Goal: Information Seeking & Learning: Learn about a topic

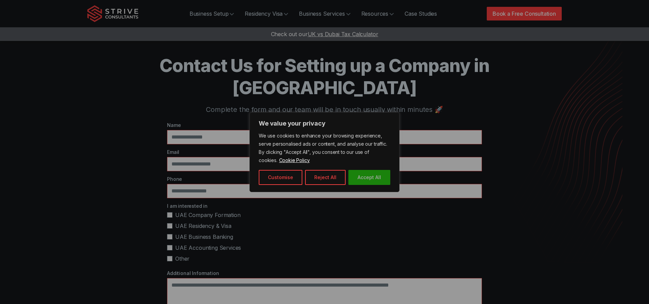
click at [359, 172] on button "Accept All" at bounding box center [369, 177] width 42 height 15
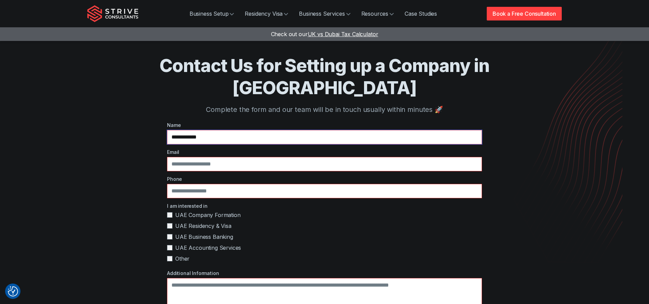
type input "**********"
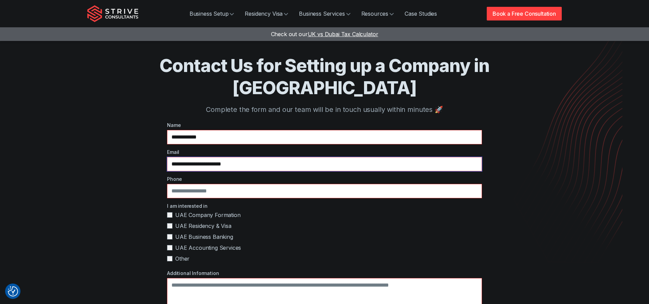
type input "**********"
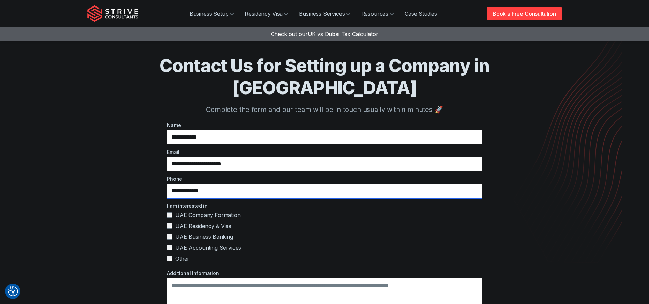
type input "**********"
click at [191, 211] on span "UAE Company Formation" at bounding box center [207, 215] width 65 height 8
click at [190, 222] on span "UAE Residency & Visa" at bounding box center [203, 226] width 56 height 8
click at [190, 232] on span "UAE Business Banking" at bounding box center [204, 236] width 58 height 8
click at [192, 243] on span "UAE Accounting Services" at bounding box center [208, 247] width 66 height 8
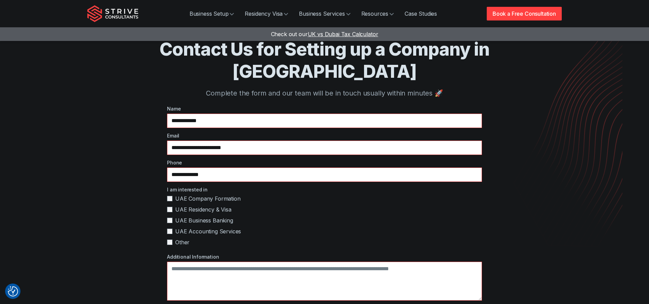
scroll to position [58, 0]
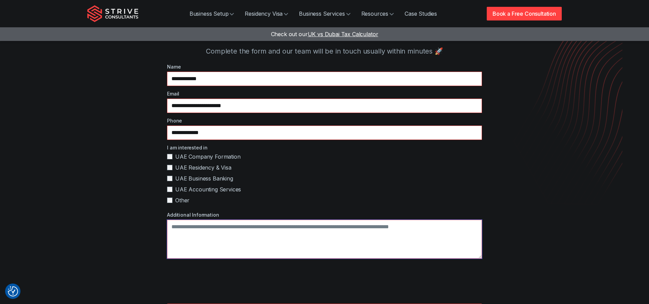
click at [222, 225] on textarea "Additional Information" at bounding box center [324, 238] width 315 height 39
type textarea "**********"
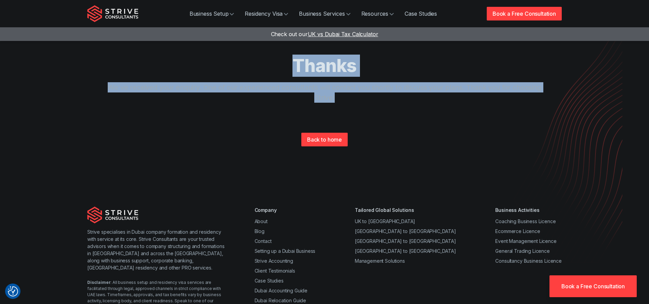
drag, startPoint x: 223, startPoint y: 75, endPoint x: 187, endPoint y: 71, distance: 36.4
click at [187, 71] on div "Thanks We've received your enquiry. One of our experienced consultants will con…" at bounding box center [324, 90] width 436 height 70
click at [187, 71] on h1 "Thanks" at bounding box center [324, 66] width 436 height 22
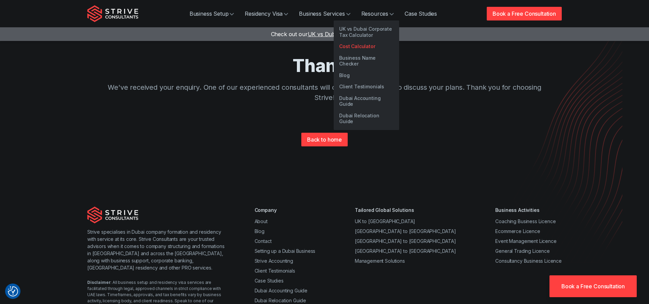
click at [359, 49] on link "Cost Calculator" at bounding box center [366, 47] width 65 height 12
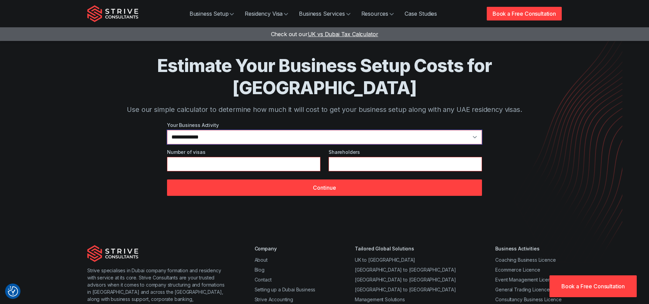
select select "**"
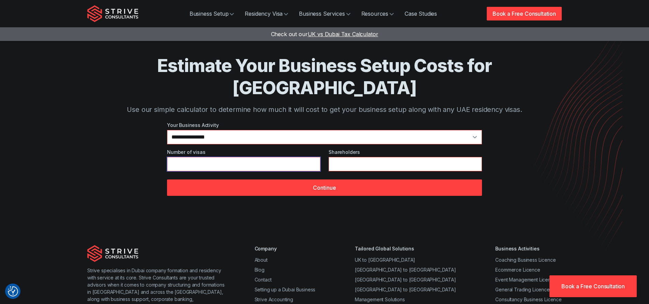
click at [236, 157] on input "*" at bounding box center [243, 164] width 153 height 14
click at [170, 157] on input "*" at bounding box center [243, 164] width 153 height 14
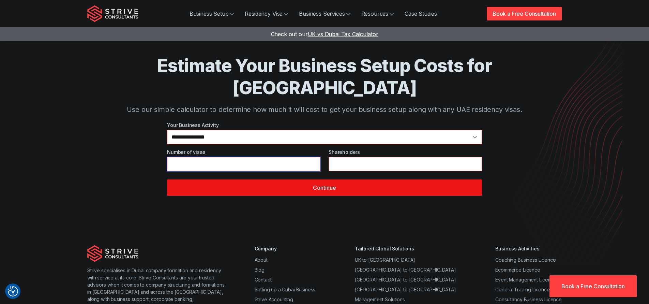
type input "*"
click at [221, 179] on button "Continue" at bounding box center [324, 187] width 315 height 16
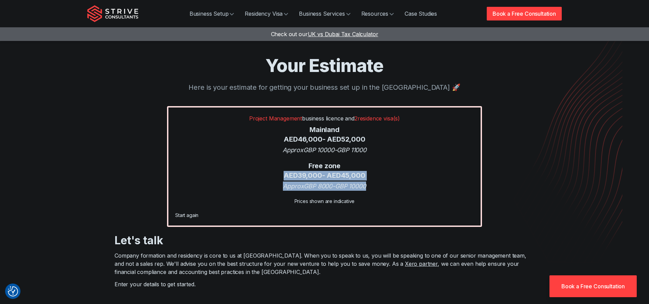
drag, startPoint x: 268, startPoint y: 177, endPoint x: 245, endPoint y: 175, distance: 22.3
click at [245, 175] on div "Project Management business licence and 2 residence visa(s) Mainland AED 46,000…" at bounding box center [324, 166] width 315 height 121
click at [248, 173] on div "Free zone AED 39,000 - AED 45,000" at bounding box center [324, 170] width 299 height 19
drag, startPoint x: 349, startPoint y: 178, endPoint x: 393, endPoint y: 185, distance: 44.2
click at [393, 185] on div "Project Management business licence and 2 residence visa(s) Mainland AED 46,000…" at bounding box center [324, 166] width 315 height 121
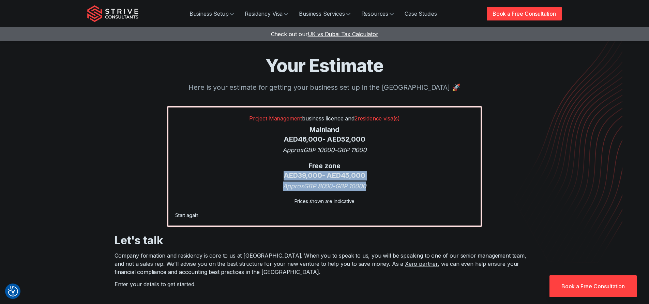
click at [393, 185] on div "Approx GBP 8000 - GBP 10000" at bounding box center [324, 185] width 299 height 9
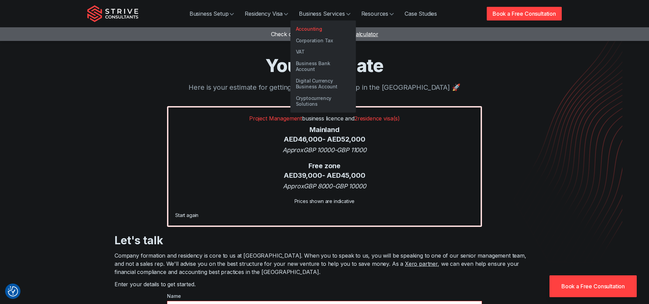
click at [323, 32] on link "Accounting" at bounding box center [322, 29] width 65 height 12
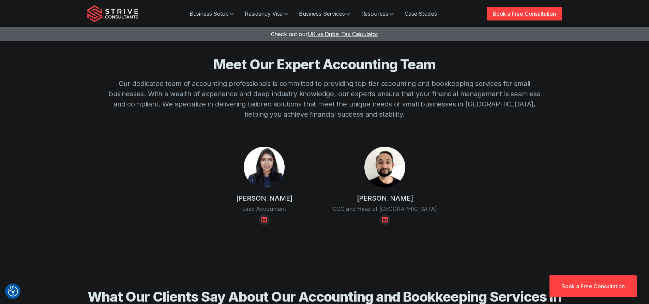
scroll to position [1122, 0]
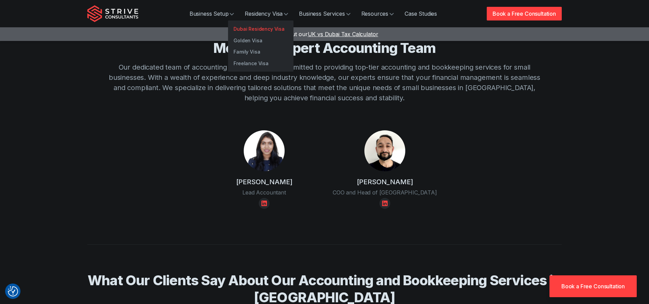
click at [250, 27] on link "Dubai Residency Visa" at bounding box center [260, 29] width 65 height 12
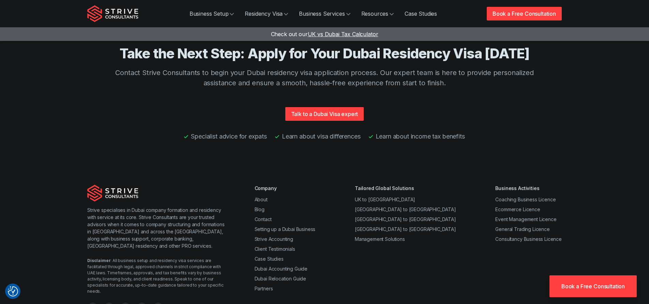
scroll to position [1777, 0]
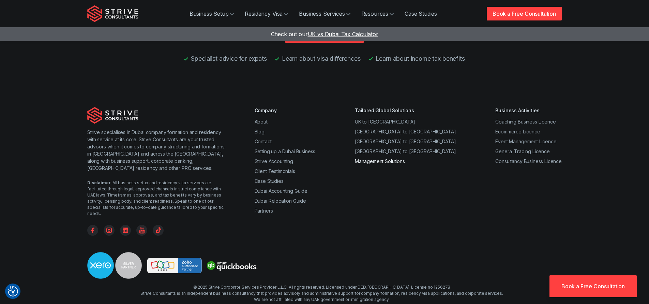
click at [395, 158] on link "Management Solutions" at bounding box center [380, 161] width 50 height 6
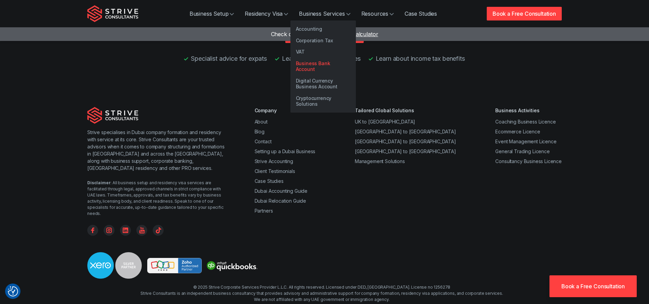
click at [315, 62] on link "Business Bank Account" at bounding box center [322, 66] width 65 height 17
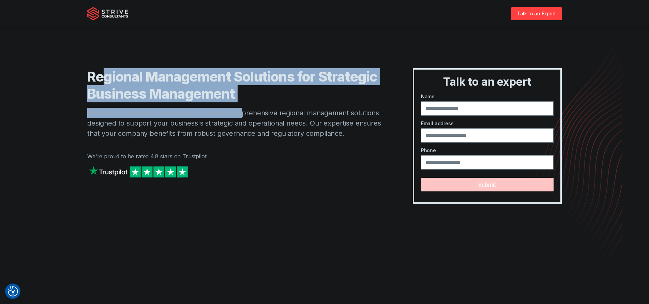
drag, startPoint x: 156, startPoint y: 87, endPoint x: 106, endPoint y: 82, distance: 50.7
click at [106, 82] on div "Regional Management Solutions for Strategic Business Management At Strive Consu…" at bounding box center [236, 135] width 298 height 135
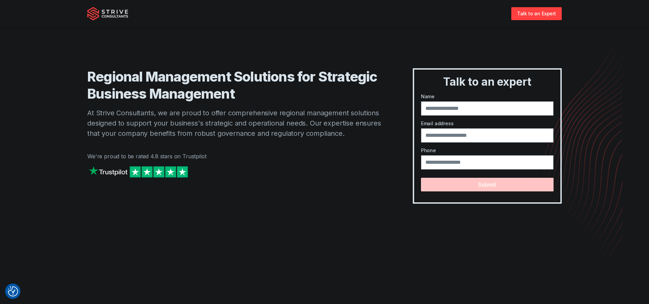
click at [100, 82] on h1 "Regional Management Solutions for Strategic Business Management" at bounding box center [236, 85] width 298 height 34
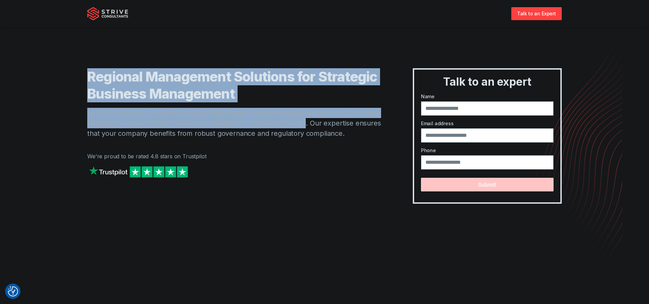
drag, startPoint x: 100, startPoint y: 82, endPoint x: 292, endPoint y: 125, distance: 197.1
click at [292, 125] on div "Regional Management Solutions for Strategic Business Management At Strive Consu…" at bounding box center [236, 135] width 298 height 135
click at [292, 125] on p "At Strive Consultants, we are proud to offer comprehensive regional management …" at bounding box center [236, 123] width 298 height 31
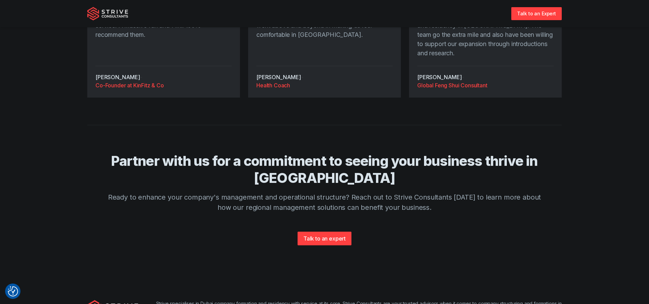
scroll to position [1255, 0]
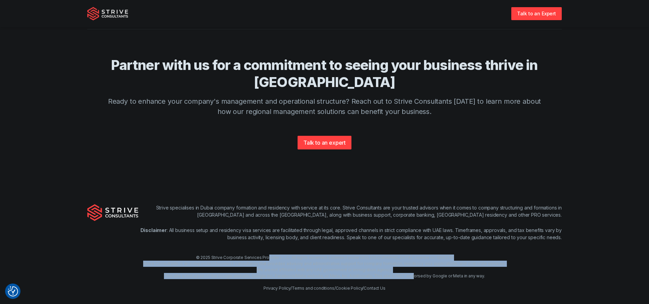
drag, startPoint x: 395, startPoint y: 265, endPoint x: 288, endPoint y: 249, distance: 108.5
click at [288, 254] on div "© 2025 Strive Corporate Services Provider L.L.C. All rights reserved. Licensed …" at bounding box center [324, 272] width 649 height 37
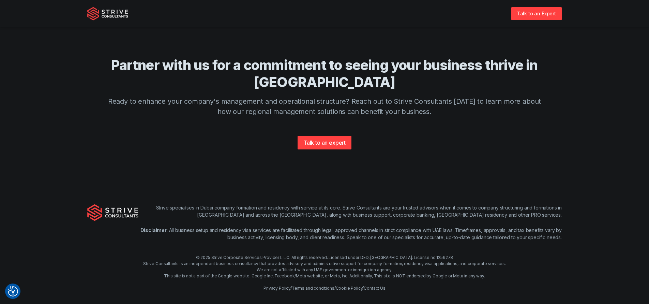
click at [288, 254] on div "© 2025 Strive Corporate Services Provider L.L.C. All rights reserved. Licensed …" at bounding box center [324, 272] width 649 height 37
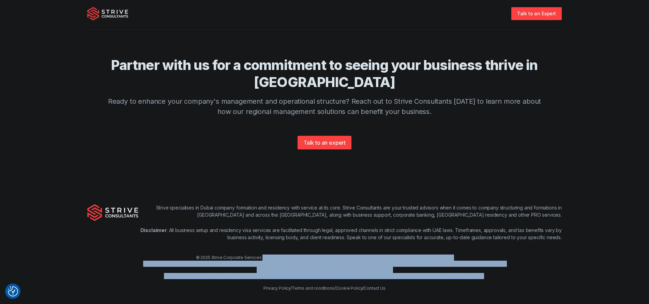
drag, startPoint x: 288, startPoint y: 248, endPoint x: 475, endPoint y: 264, distance: 188.1
click at [475, 264] on div "© 2025 Strive Corporate Services Provider L.L.C. All rights reserved. Licensed …" at bounding box center [324, 272] width 649 height 37
drag, startPoint x: 475, startPoint y: 264, endPoint x: 181, endPoint y: 249, distance: 294.8
click at [181, 254] on div "© 2025 Strive Corporate Services Provider L.L.C. All rights reserved. Licensed …" at bounding box center [324, 272] width 649 height 37
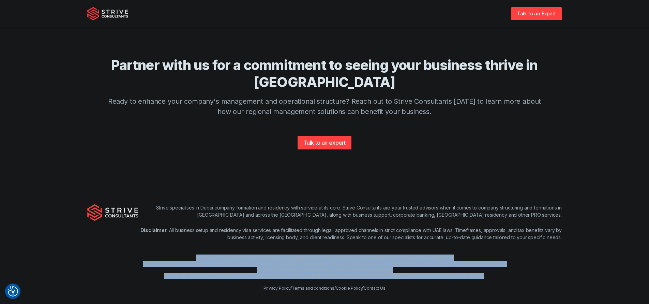
click at [181, 254] on div "© 2025 Strive Corporate Services Provider L.L.C. All rights reserved. Licensed …" at bounding box center [324, 272] width 649 height 37
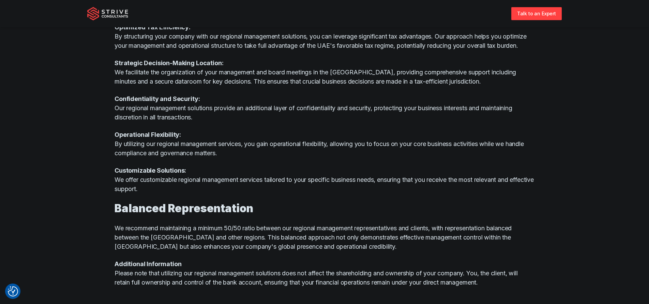
scroll to position [0, 0]
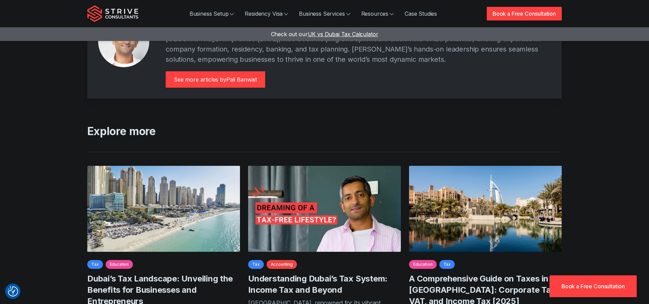
scroll to position [546, 0]
